Goal: Navigation & Orientation: Find specific page/section

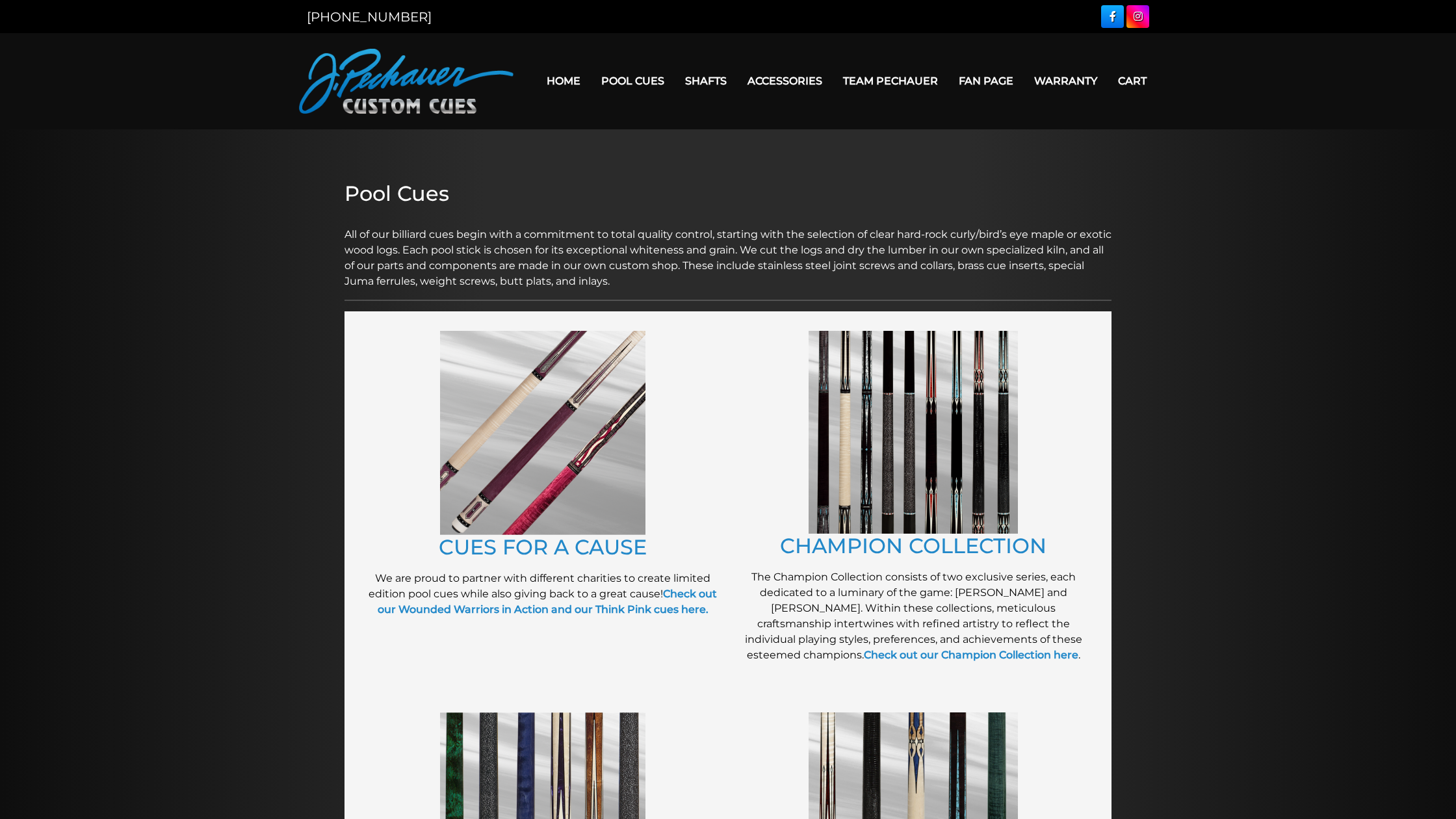
click at [612, 444] on img at bounding box center [542, 433] width 205 height 204
click at [951, 456] on img at bounding box center [913, 432] width 209 height 203
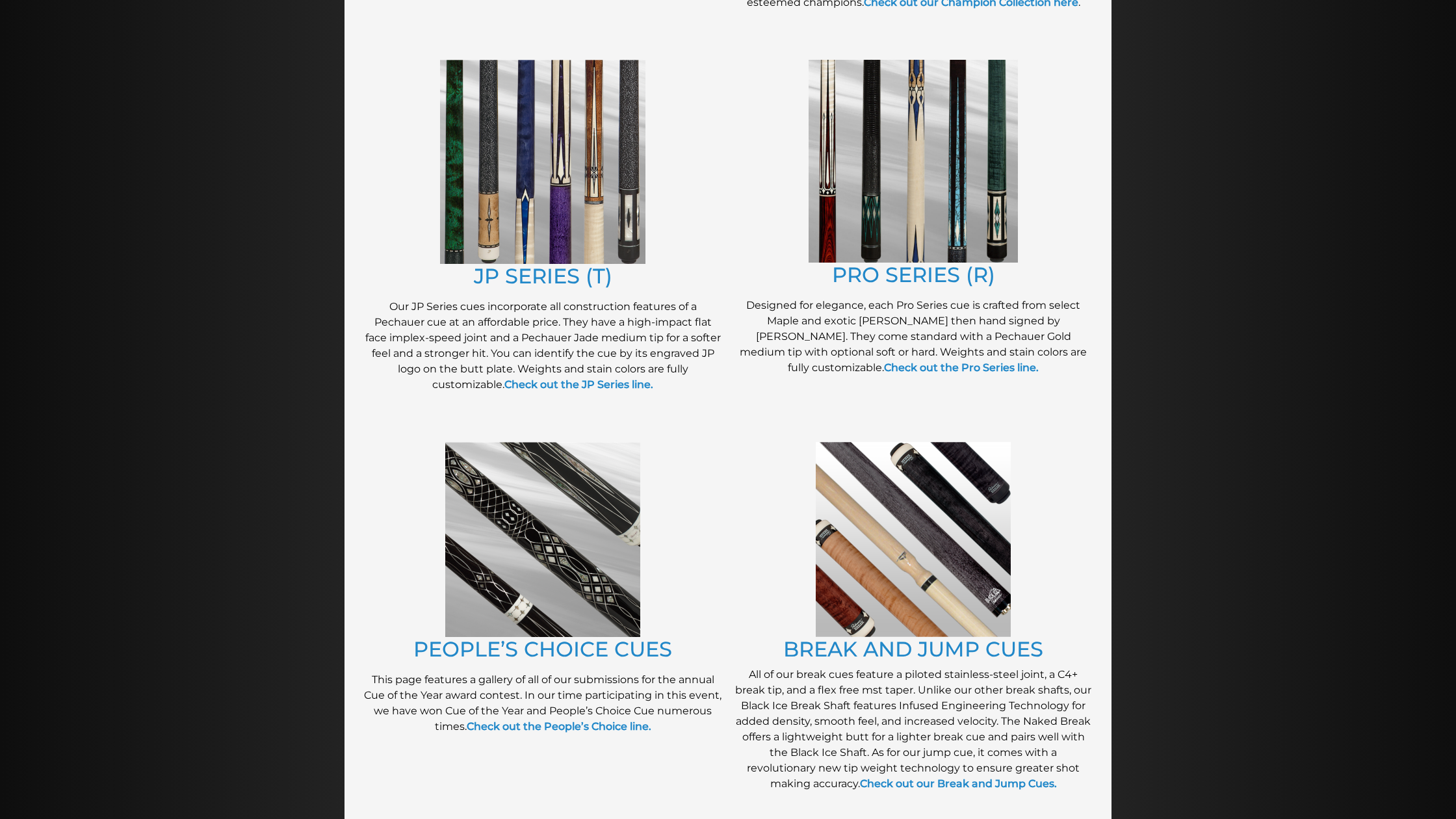
scroll to position [672, 0]
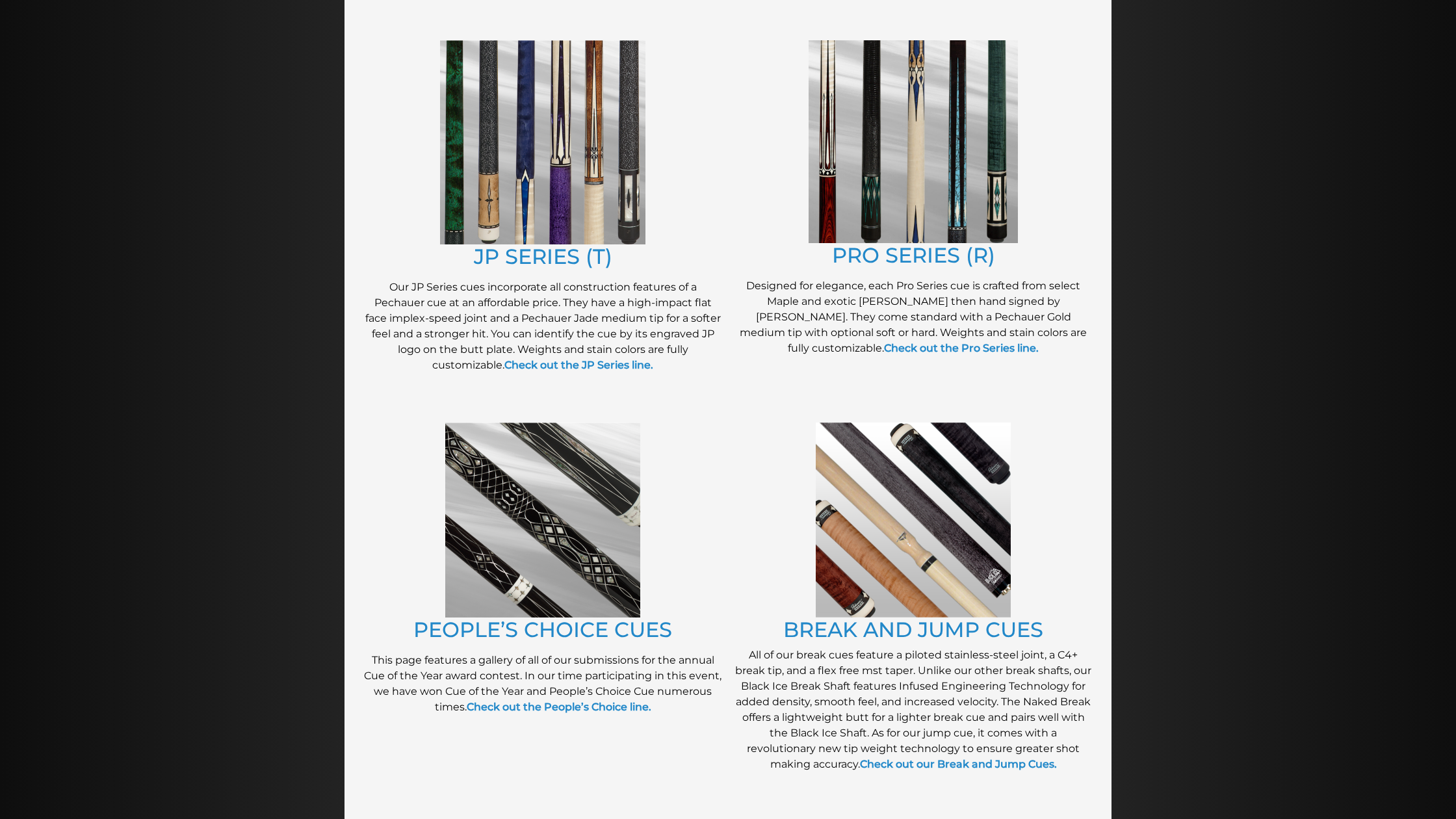
click at [894, 241] on img at bounding box center [913, 141] width 209 height 203
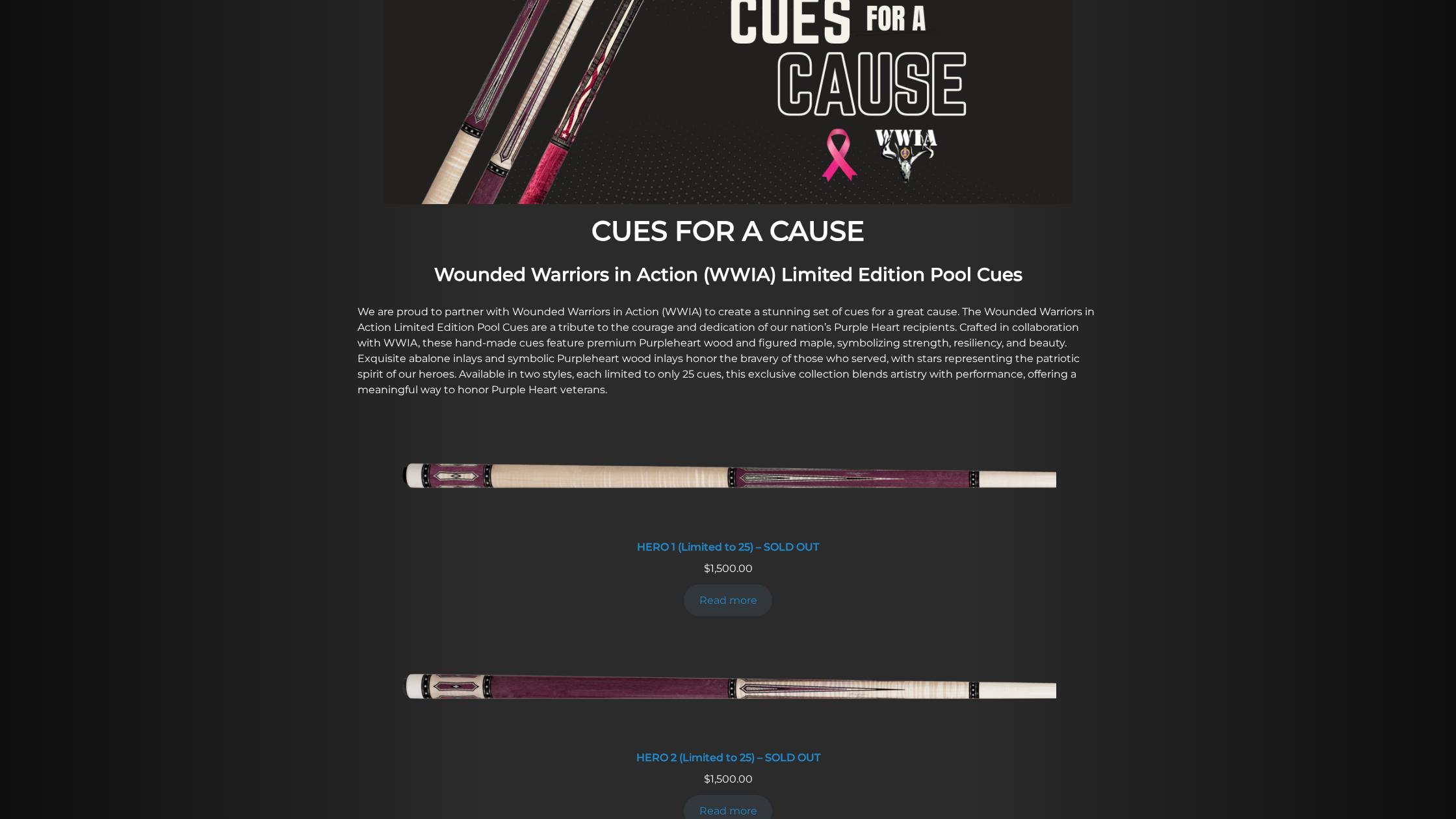
scroll to position [195, 0]
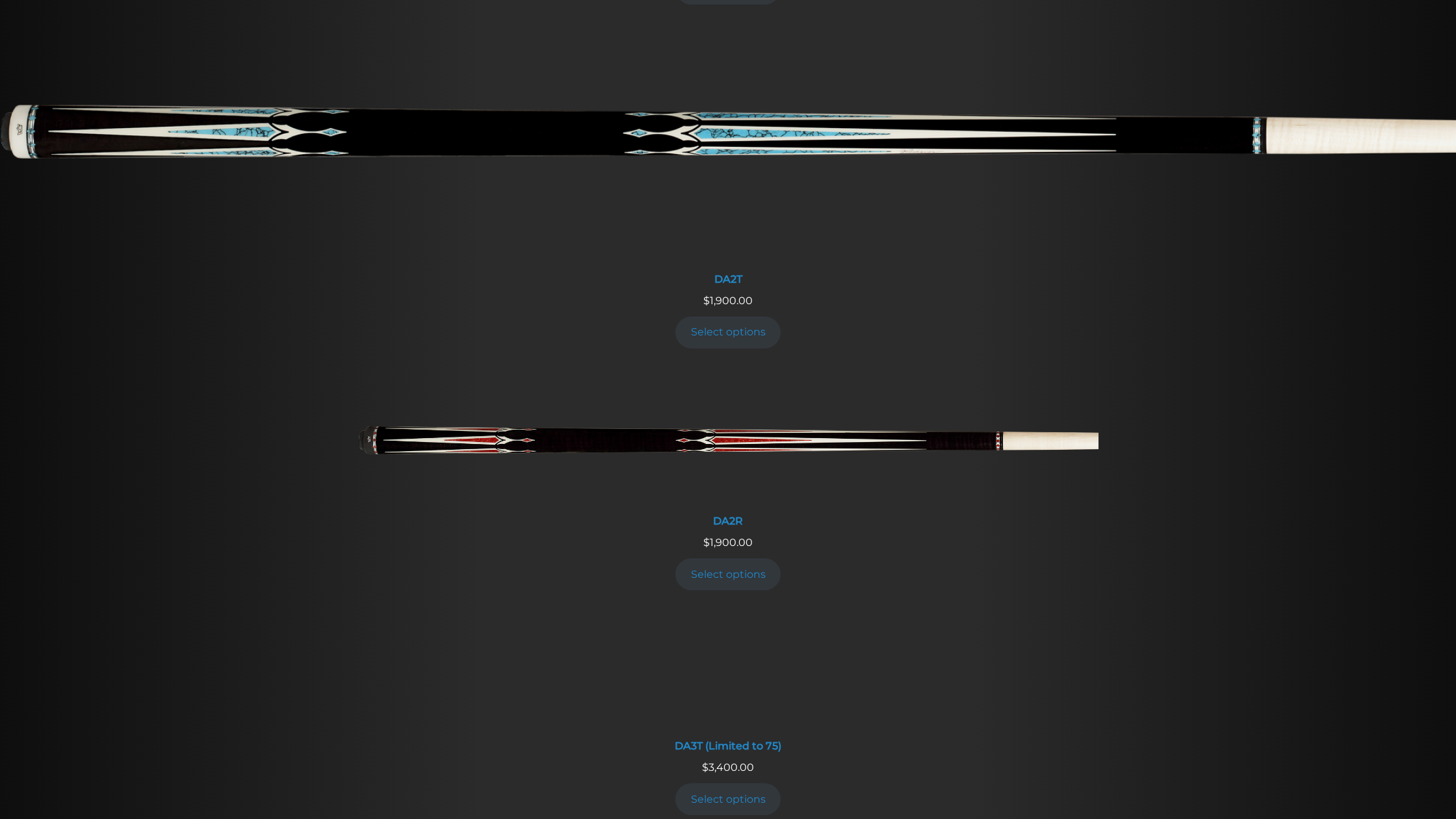
scroll to position [2027, 0]
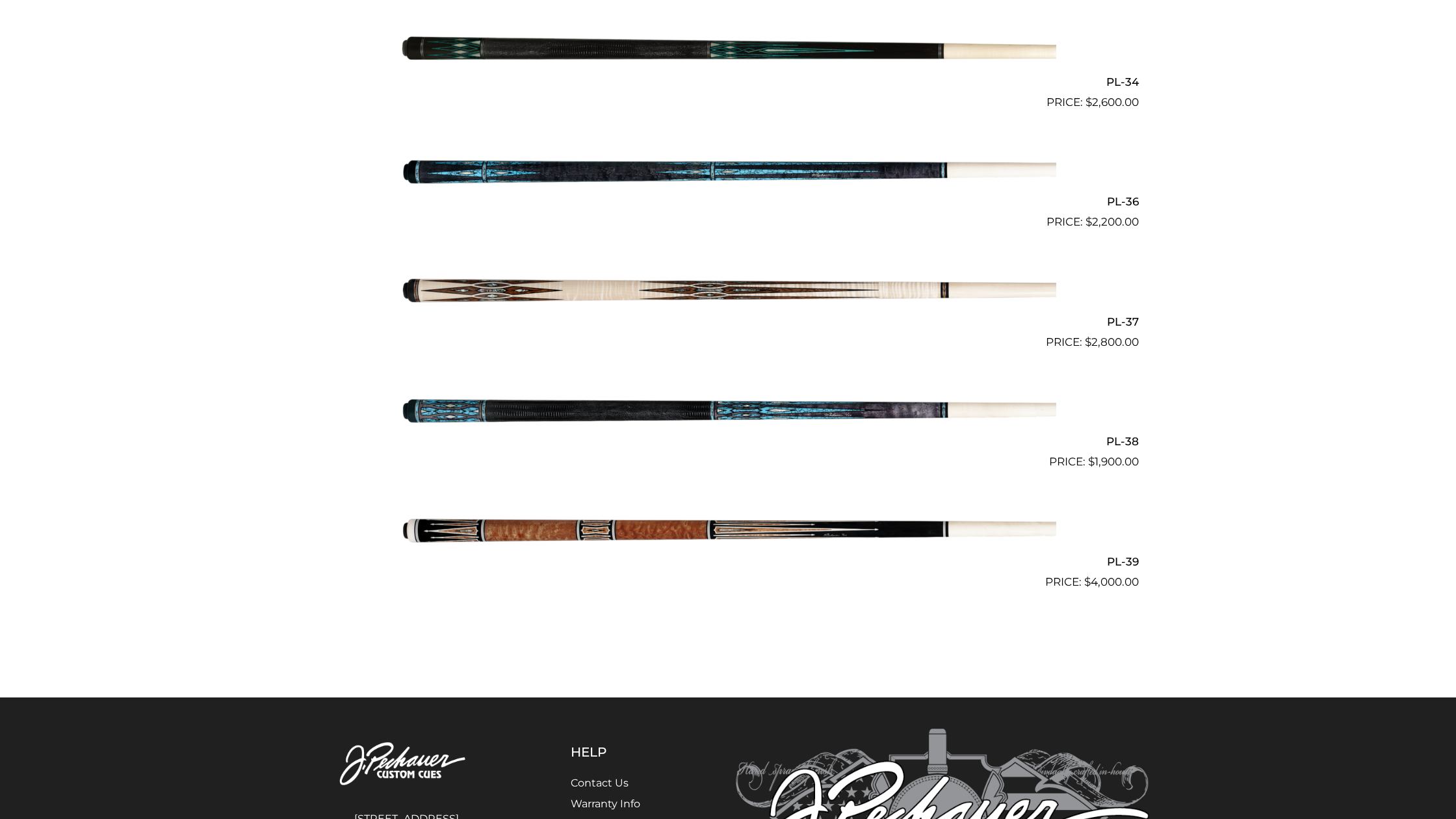
scroll to position [3423, 0]
